Goal: Task Accomplishment & Management: Manage account settings

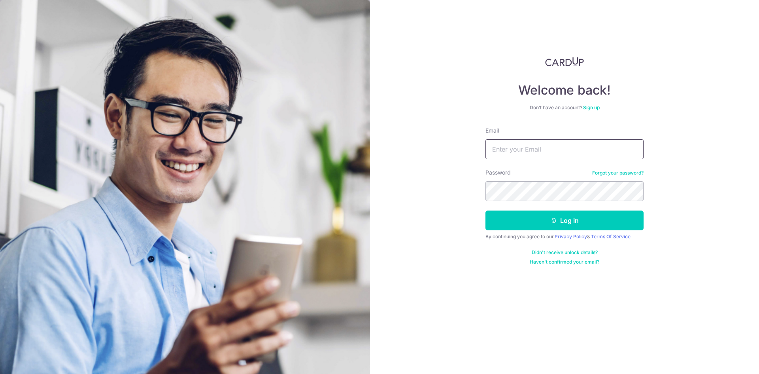
click at [537, 144] on input "Email" at bounding box center [565, 149] width 158 height 20
type input "[EMAIL_ADDRESS][DOMAIN_NAME]"
click at [593, 292] on div "Welcome back! Don’t have an account? Sign up Email marida@maridajacobs.com Pass…" at bounding box center [564, 187] width 389 height 374
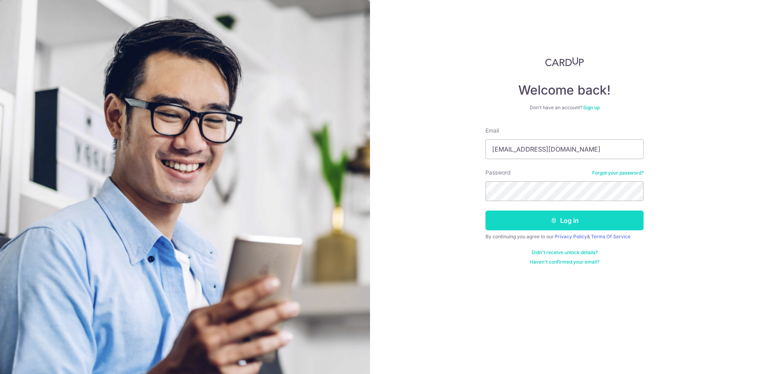
click at [575, 221] on button "Log in" at bounding box center [565, 220] width 158 height 20
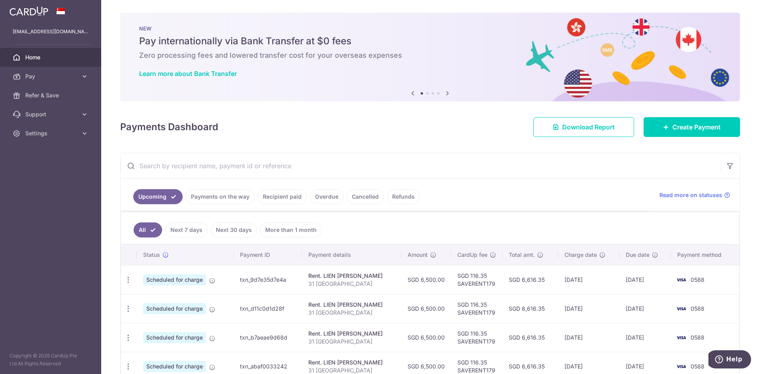
click at [161, 196] on link "Upcoming" at bounding box center [157, 196] width 49 height 15
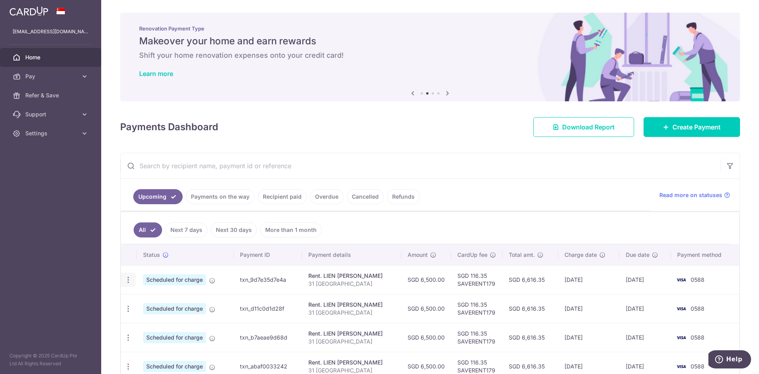
click at [129, 278] on icon "button" at bounding box center [128, 280] width 8 height 8
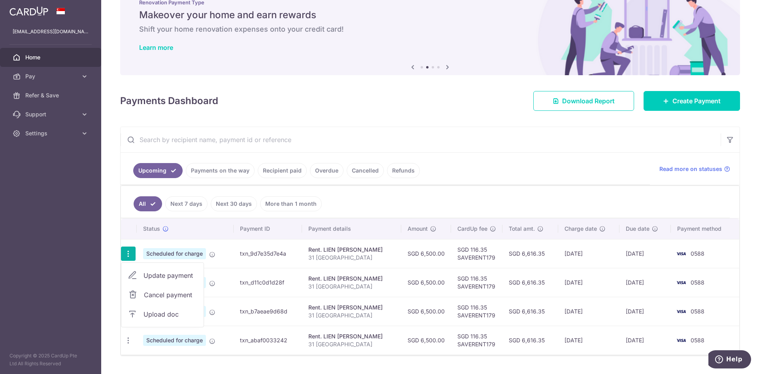
scroll to position [40, 0]
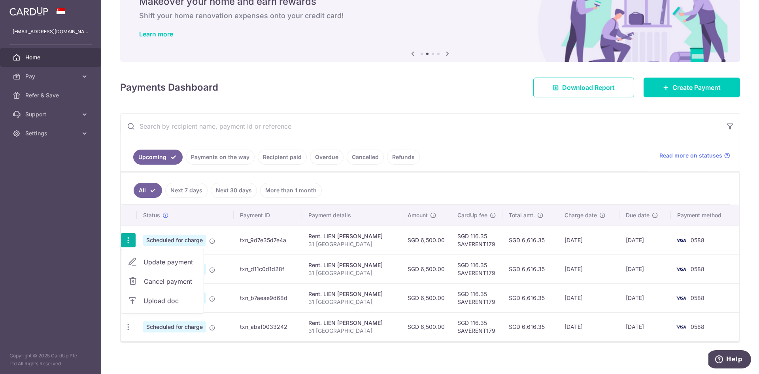
click at [165, 259] on span "Update payment" at bounding box center [171, 261] width 54 height 9
radio input "true"
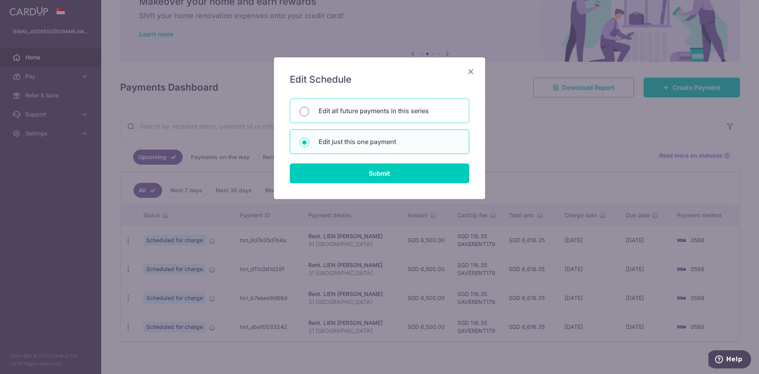
click at [304, 110] on input "Edit all future payments in this series" at bounding box center [304, 111] width 9 height 9
radio input "true"
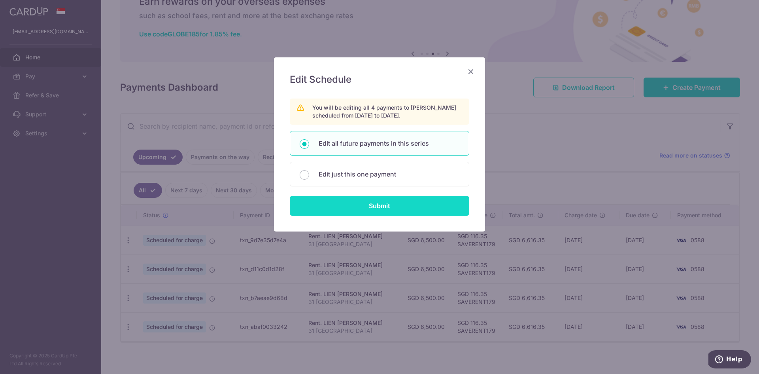
click at [377, 208] on input "Submit" at bounding box center [380, 206] width 180 height 20
radio input "true"
type input "6,500.00"
type input "31 [GEOGRAPHIC_DATA]"
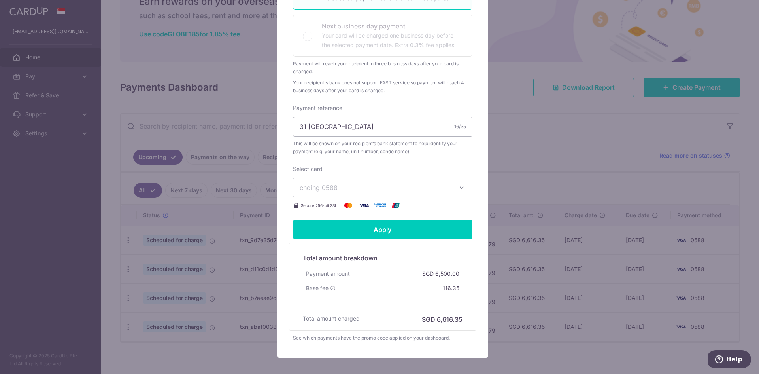
scroll to position [239, 0]
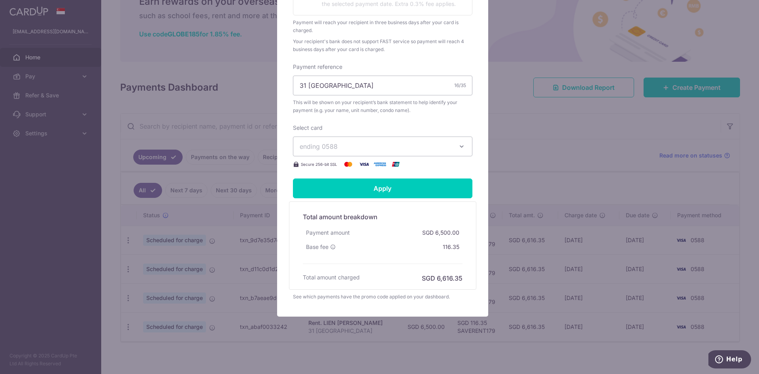
click at [459, 143] on icon "button" at bounding box center [462, 146] width 8 height 8
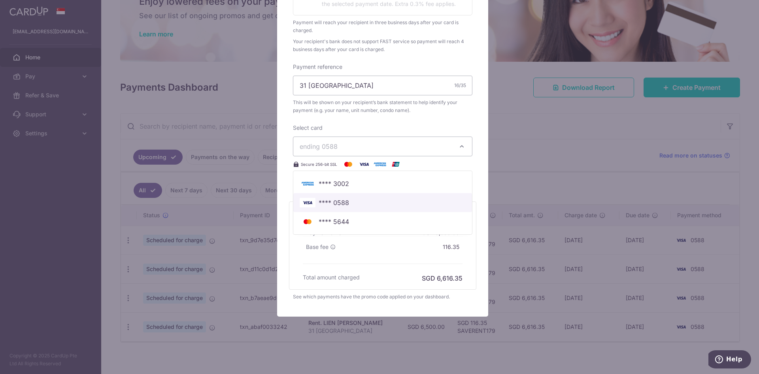
click at [336, 197] on link "**** 0588" at bounding box center [382, 202] width 179 height 19
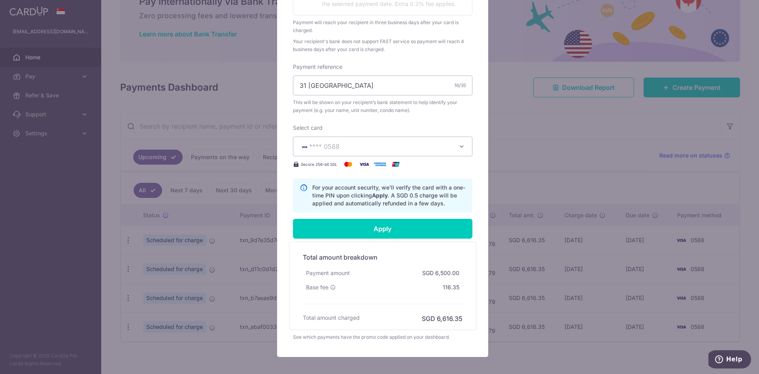
click at [583, 165] on div "Edit payment By clicking apply, you will make changes to all 4 payments to LIEN…" at bounding box center [379, 187] width 759 height 374
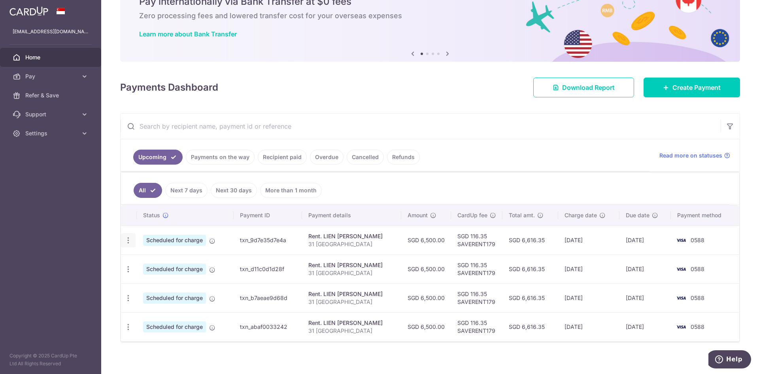
click at [125, 236] on icon "button" at bounding box center [128, 240] width 8 height 8
click at [157, 261] on span "Update payment" at bounding box center [171, 261] width 54 height 9
click at [157, 261] on td "Scheduled for charge" at bounding box center [185, 268] width 97 height 29
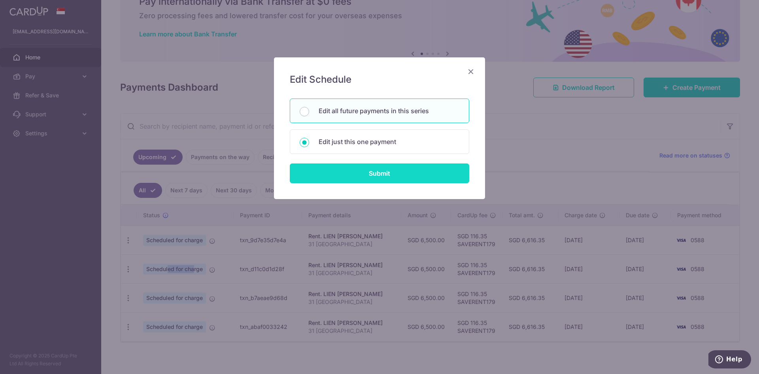
click at [375, 170] on input "Submit" at bounding box center [380, 173] width 180 height 20
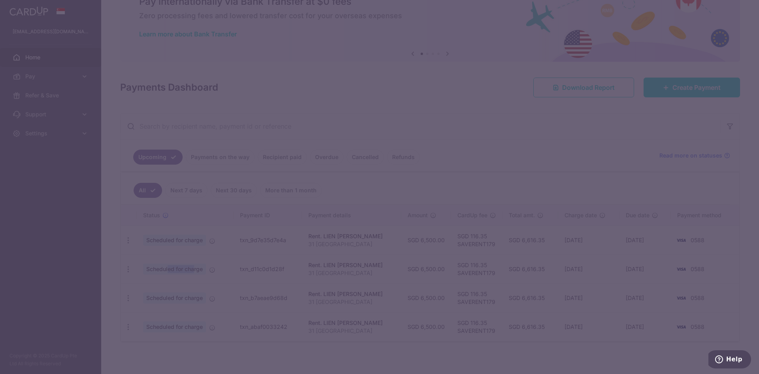
radio input "true"
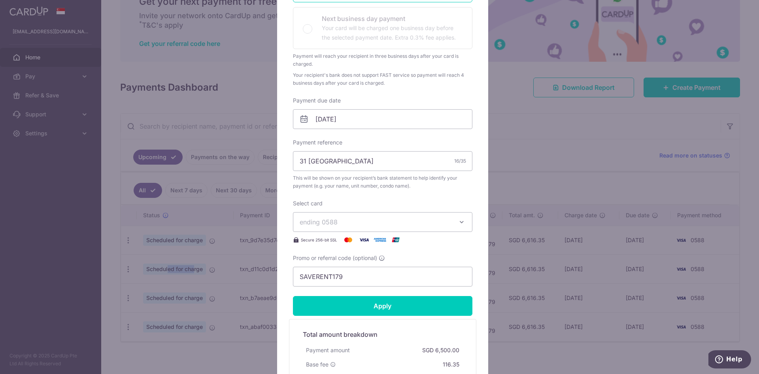
scroll to position [198, 0]
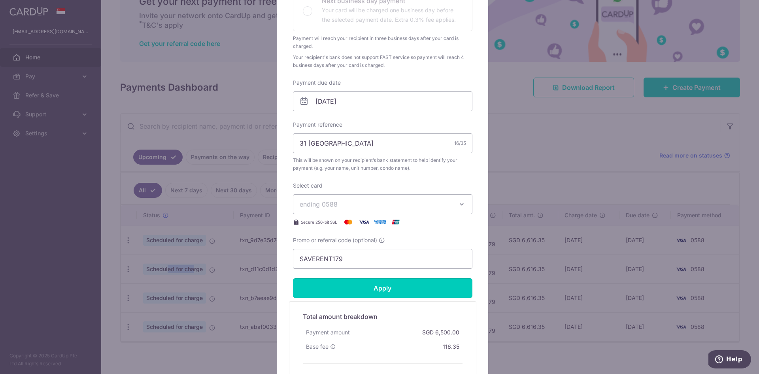
click at [382, 285] on input "Apply" at bounding box center [383, 288] width 180 height 20
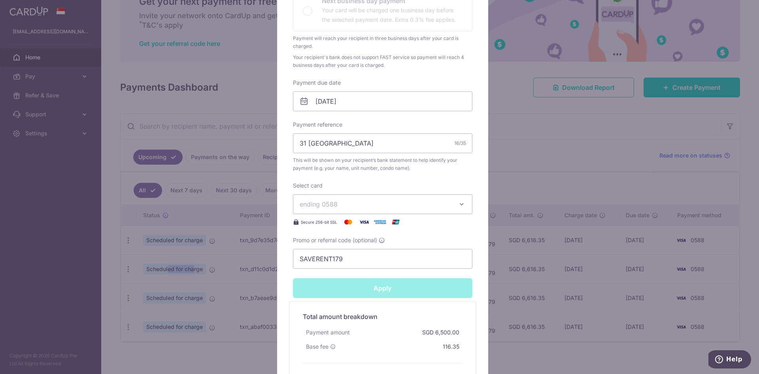
type input "Successfully Applied"
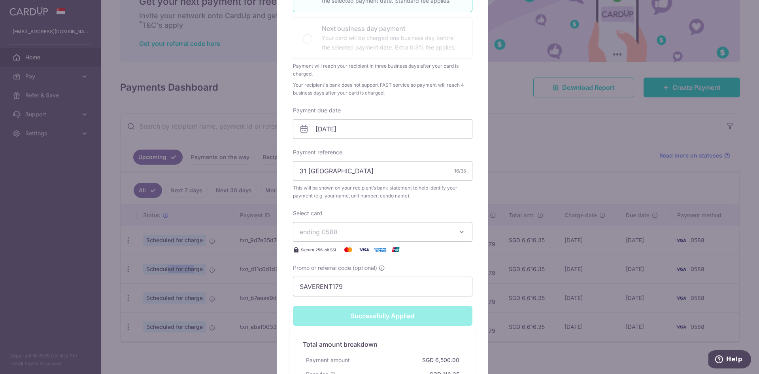
click at [362, 248] on img at bounding box center [364, 249] width 16 height 9
click at [458, 231] on icon "button" at bounding box center [462, 232] width 8 height 8
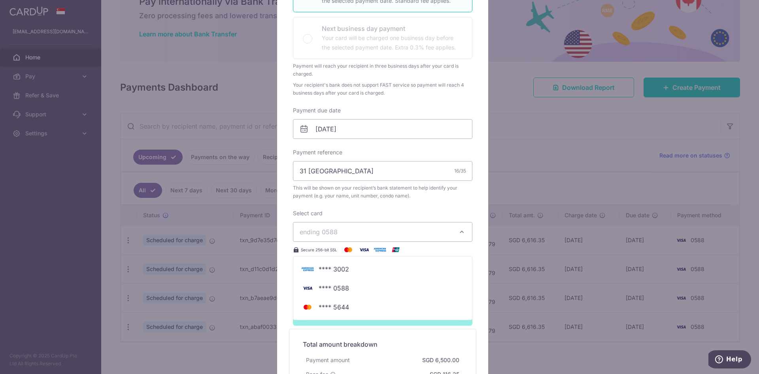
click at [425, 210] on div "Select card ending 0588 **** 3002 **** 0588 **** 5644 Secure 256-bit SSL" at bounding box center [383, 231] width 180 height 45
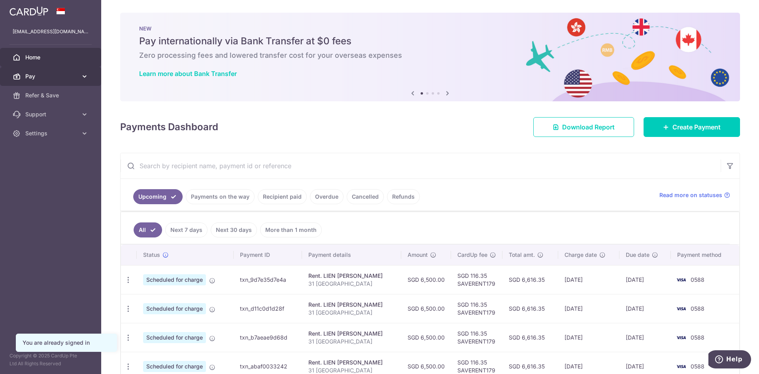
click at [39, 70] on link "Pay" at bounding box center [50, 76] width 101 height 19
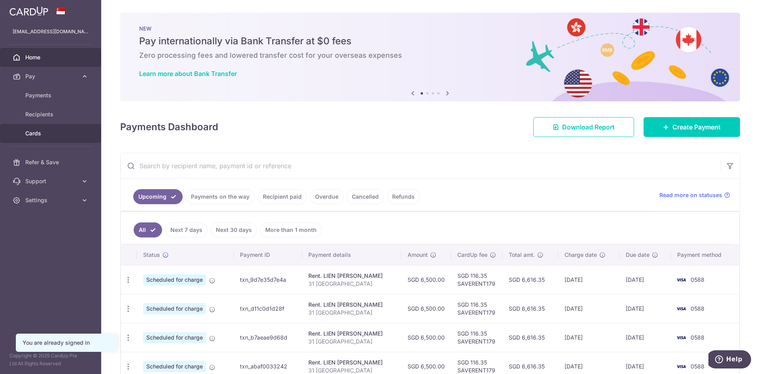
click at [39, 127] on link "Cards" at bounding box center [50, 133] width 101 height 19
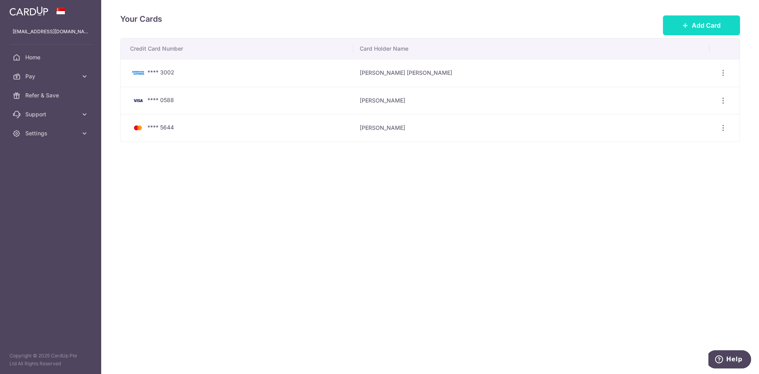
click at [686, 23] on icon at bounding box center [685, 25] width 6 height 6
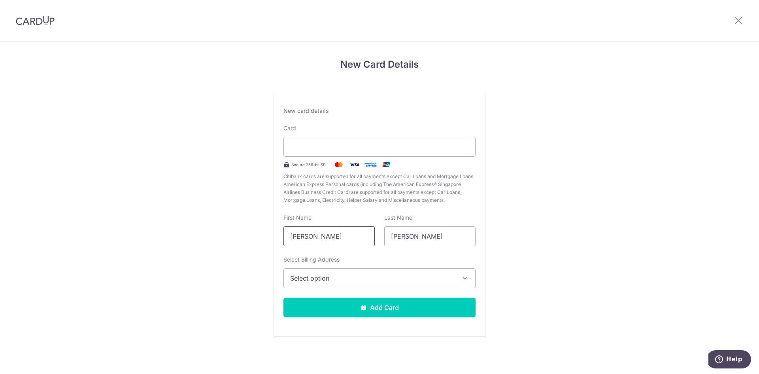
click at [332, 237] on input "Marida Inger" at bounding box center [329, 236] width 91 height 20
type input "Marida"
click at [462, 278] on icon "button" at bounding box center [465, 278] width 8 height 8
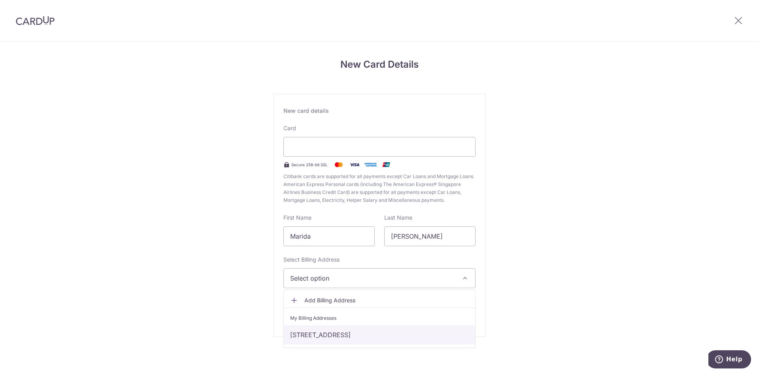
click at [359, 334] on link "31 Balmoral Park , #04-33, Singapore, Singapore, Singapore-259858" at bounding box center [379, 334] width 191 height 19
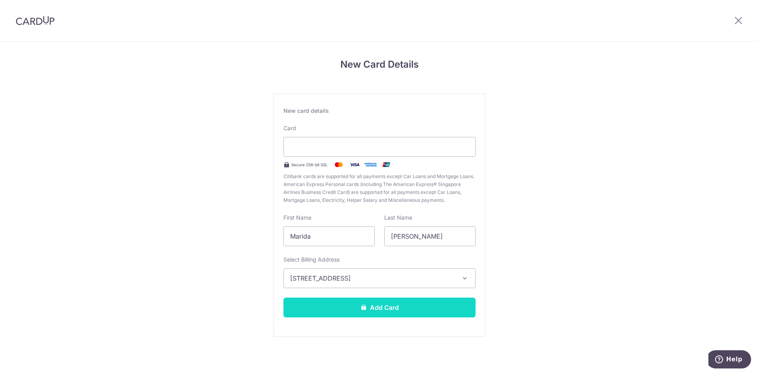
click at [391, 303] on button "Add Card" at bounding box center [380, 307] width 192 height 20
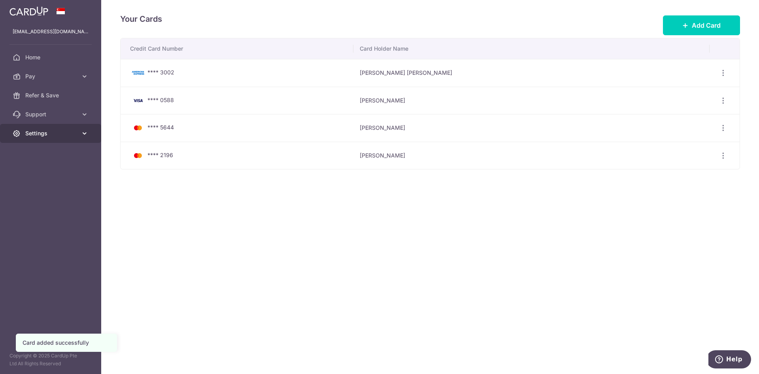
click at [42, 132] on span "Settings" at bounding box center [51, 133] width 52 height 8
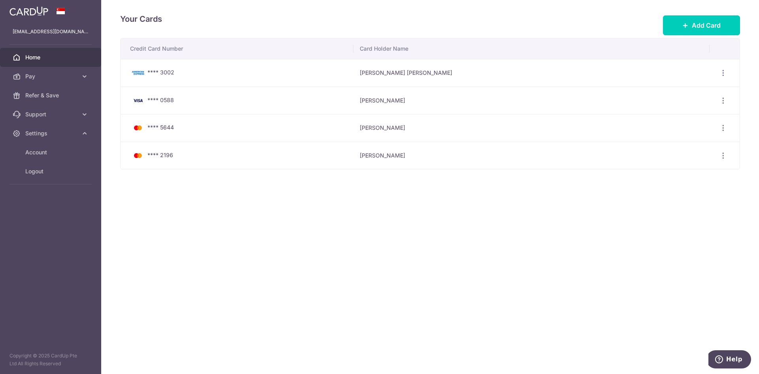
click at [36, 53] on link "Home" at bounding box center [50, 57] width 101 height 19
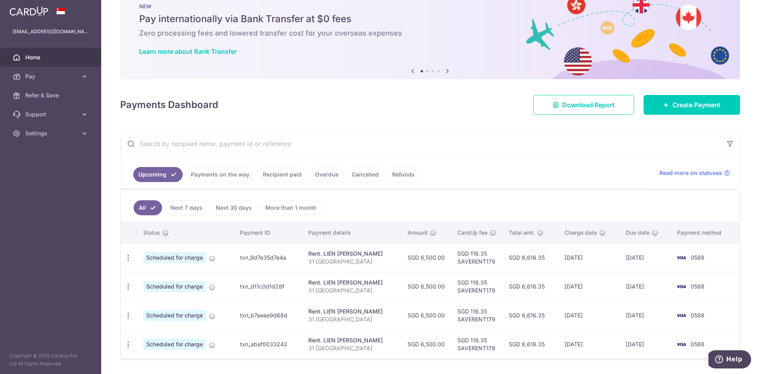
scroll to position [45, 0]
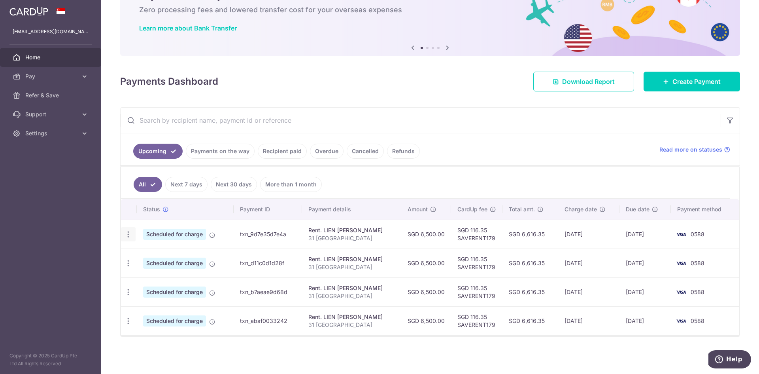
click at [127, 235] on icon "button" at bounding box center [128, 234] width 8 height 8
click at [167, 253] on span "Update payment" at bounding box center [171, 255] width 54 height 9
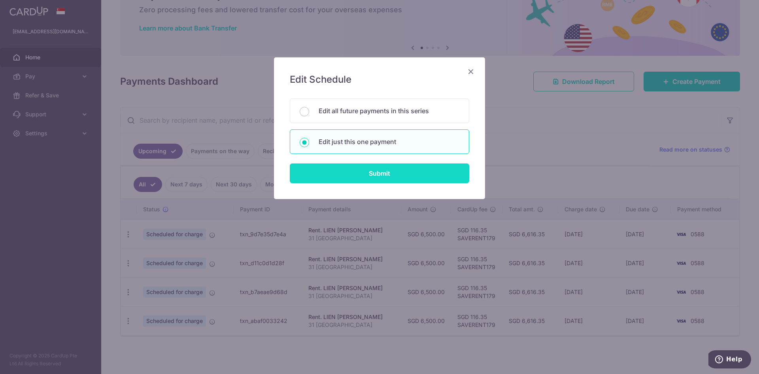
click at [383, 172] on input "Submit" at bounding box center [380, 173] width 180 height 20
radio input "true"
type input "6,500.00"
type input "[DATE]"
type input "31 [GEOGRAPHIC_DATA]"
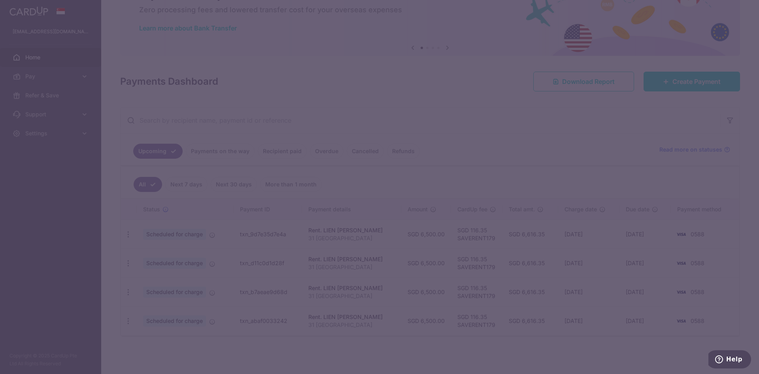
type input "SAVERENT179"
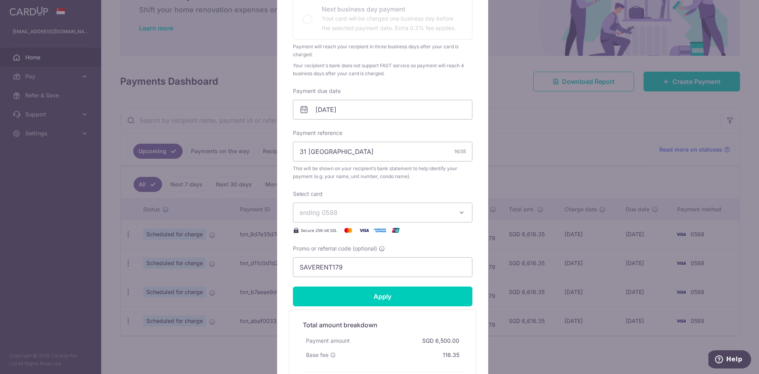
scroll to position [198, 0]
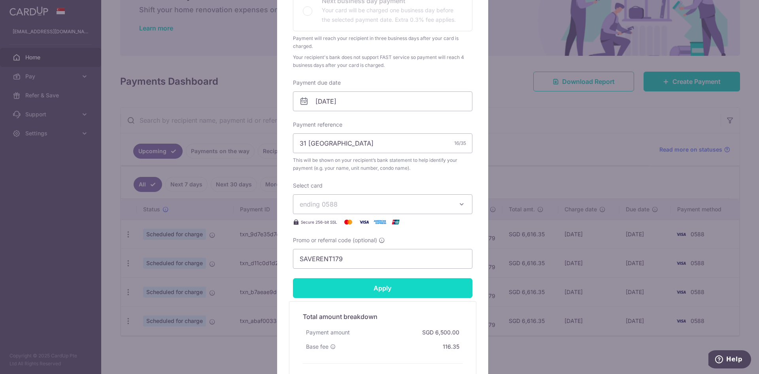
click at [379, 287] on input "Apply" at bounding box center [383, 288] width 180 height 20
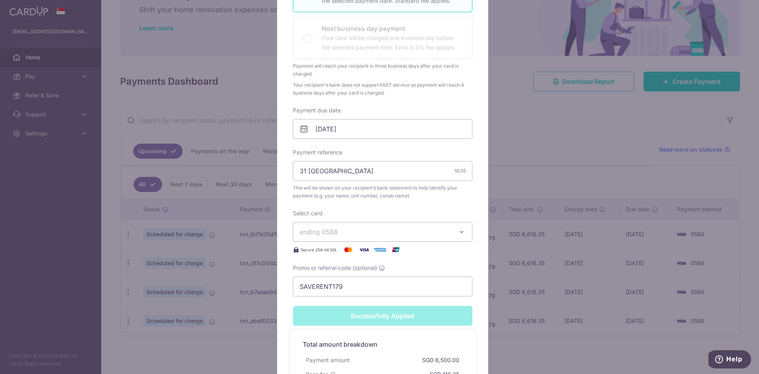
click at [461, 229] on icon "button" at bounding box center [462, 232] width 8 height 8
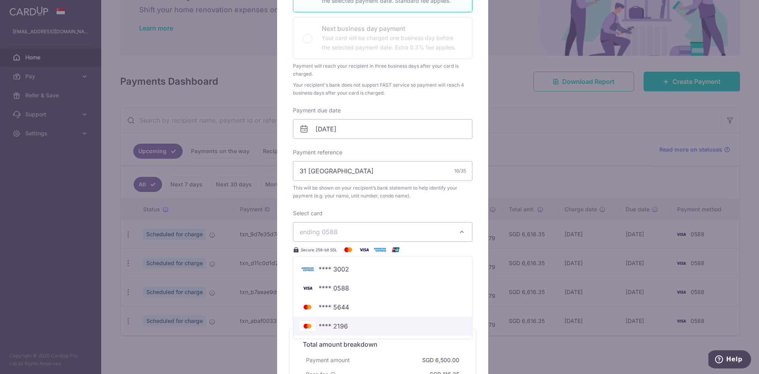
click at [337, 326] on span "**** 2196" at bounding box center [333, 325] width 29 height 9
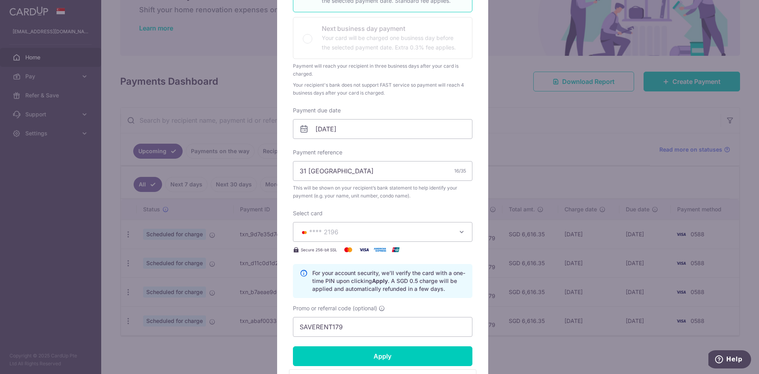
scroll to position [249, 0]
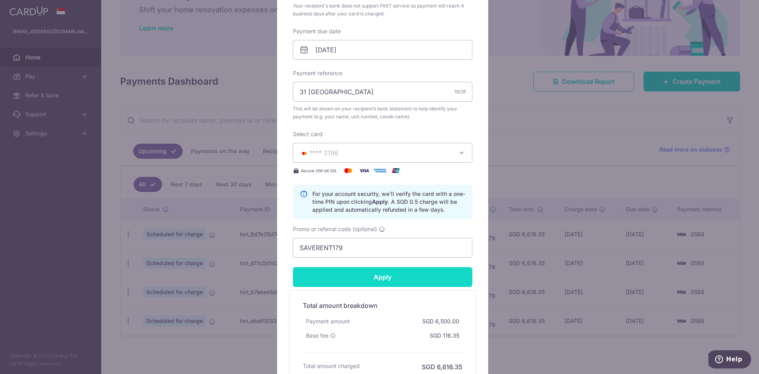
click at [382, 276] on input "Apply" at bounding box center [383, 277] width 180 height 20
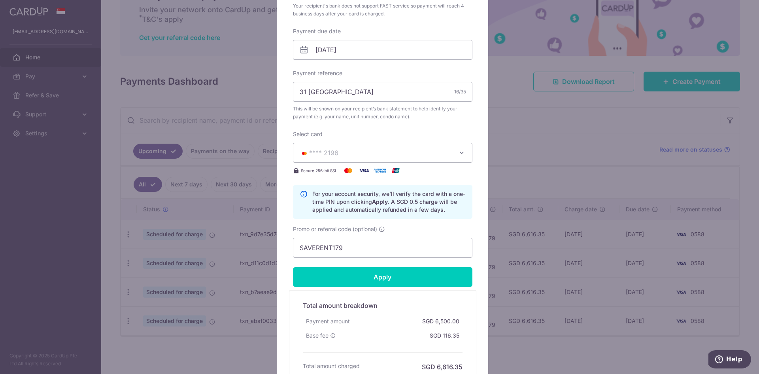
type input "Successfully Applied"
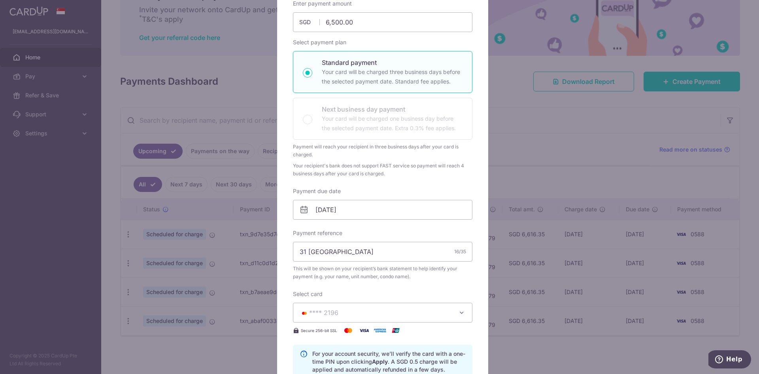
scroll to position [0, 0]
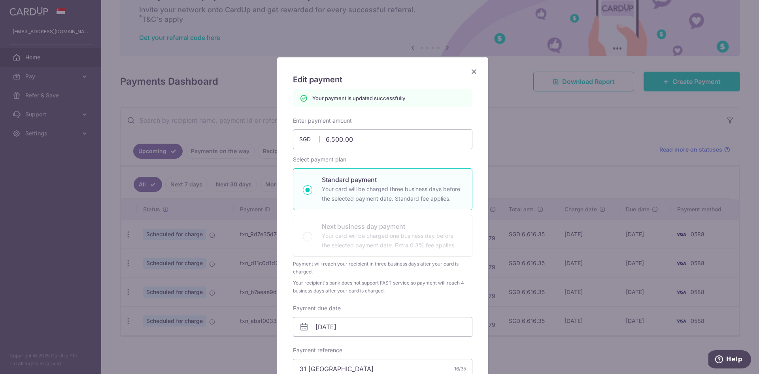
click at [470, 70] on icon "Close" at bounding box center [473, 71] width 9 height 10
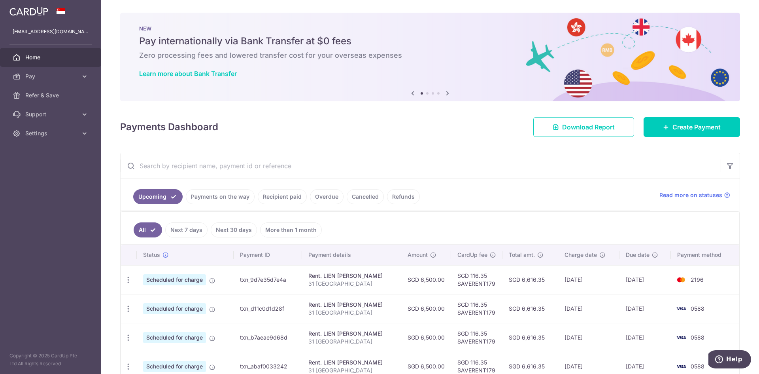
scroll to position [45, 0]
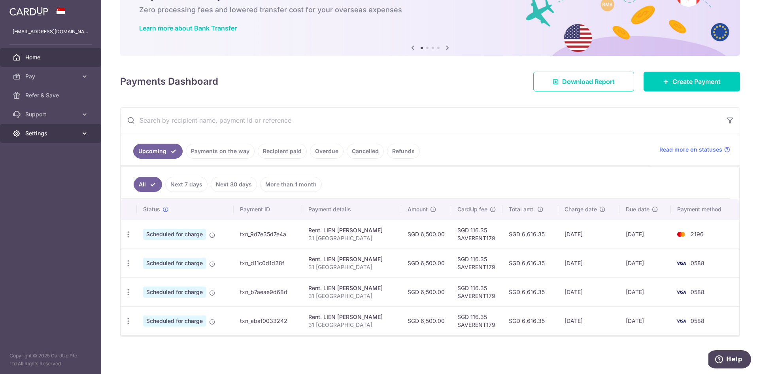
click at [30, 132] on span "Settings" at bounding box center [51, 133] width 52 height 8
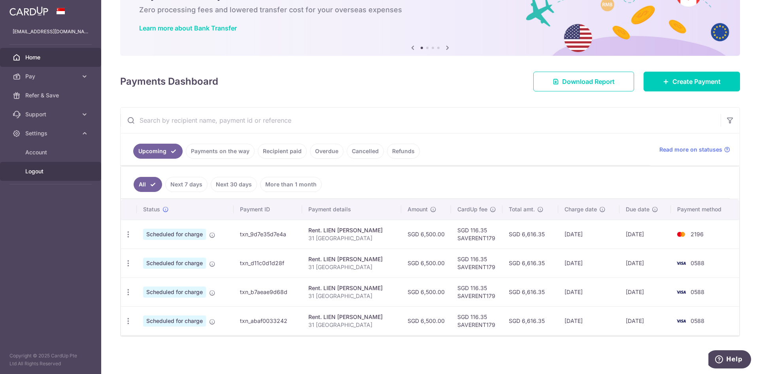
click at [40, 174] on span "Logout" at bounding box center [51, 171] width 52 height 8
